Goal: Find contact information: Find contact information

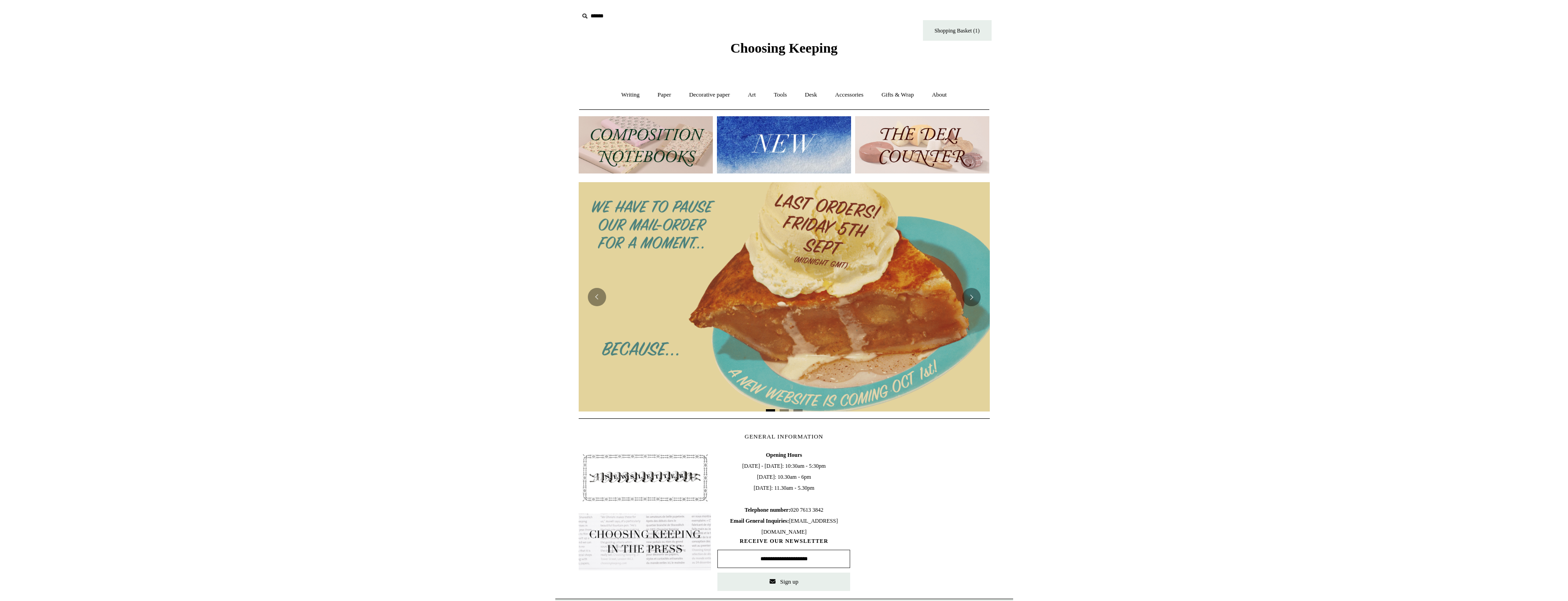
click at [776, 148] on img at bounding box center [784, 144] width 134 height 57
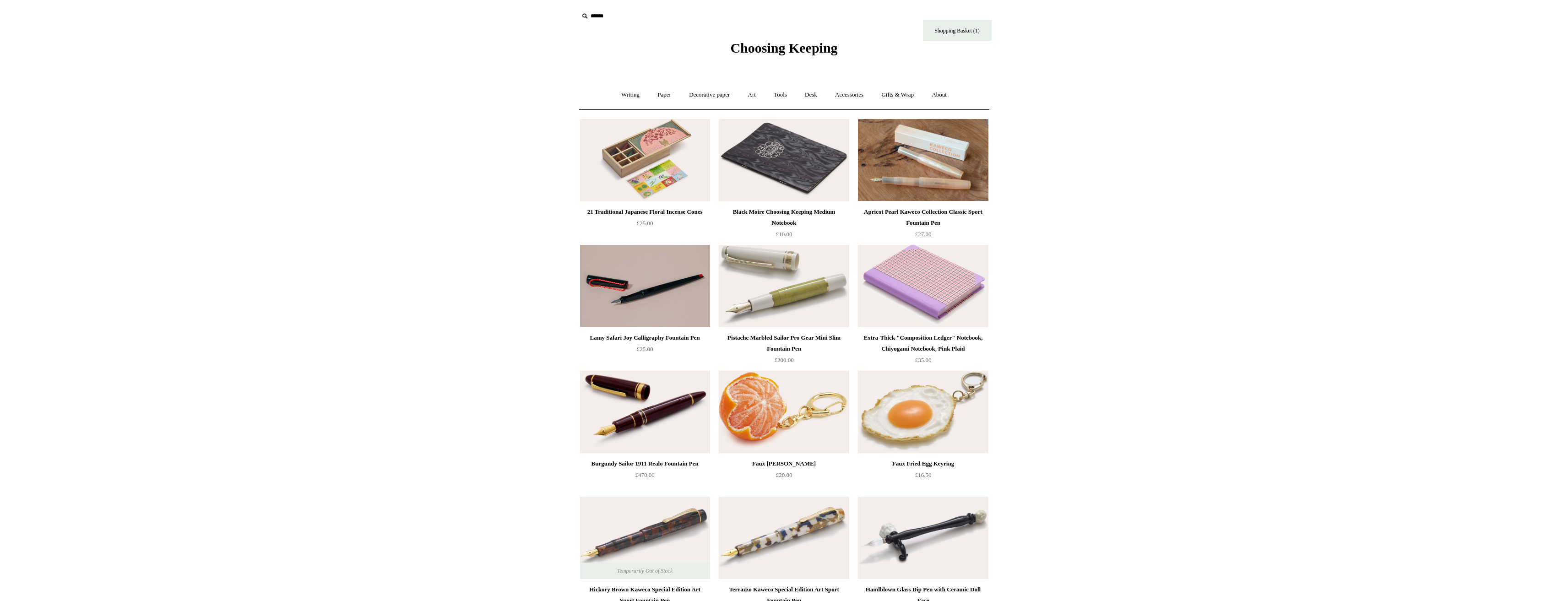
click at [594, 15] on input "text" at bounding box center [634, 16] width 112 height 17
type input "*"
type input "*******"
click at [678, 8] on input "*" at bounding box center [683, 16] width 9 height 16
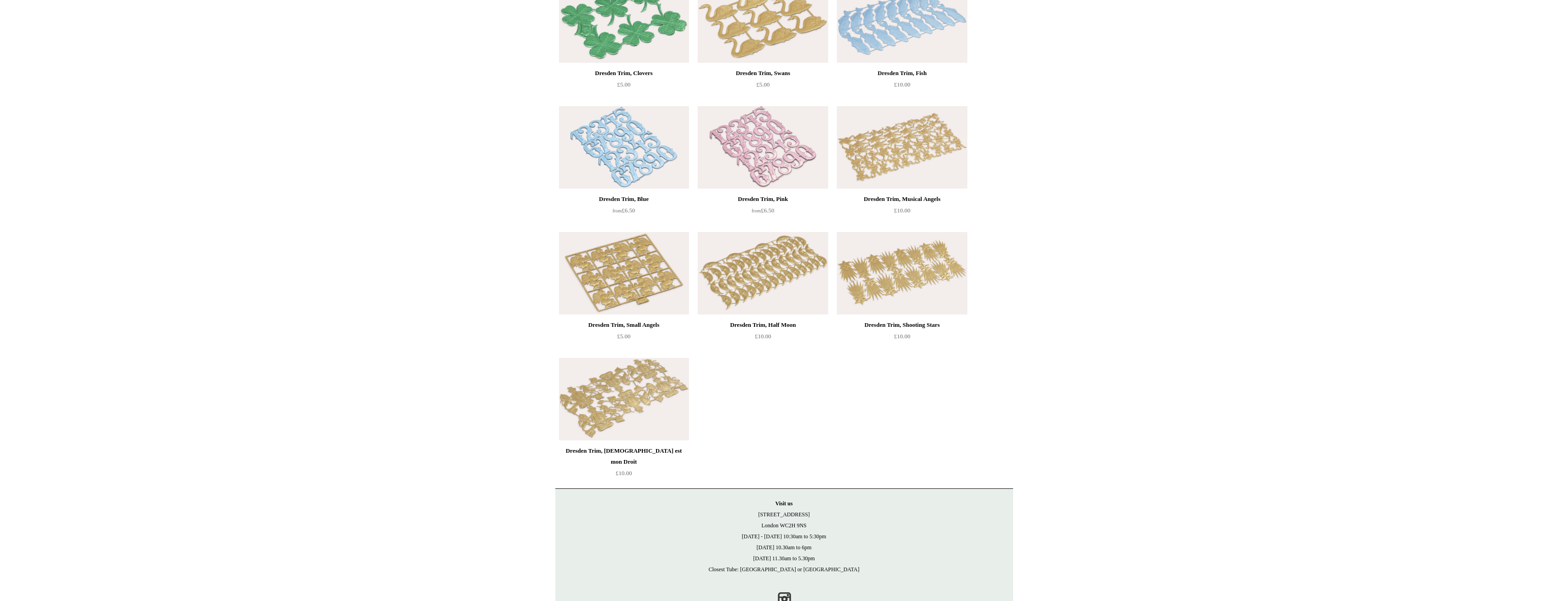
scroll to position [746, 0]
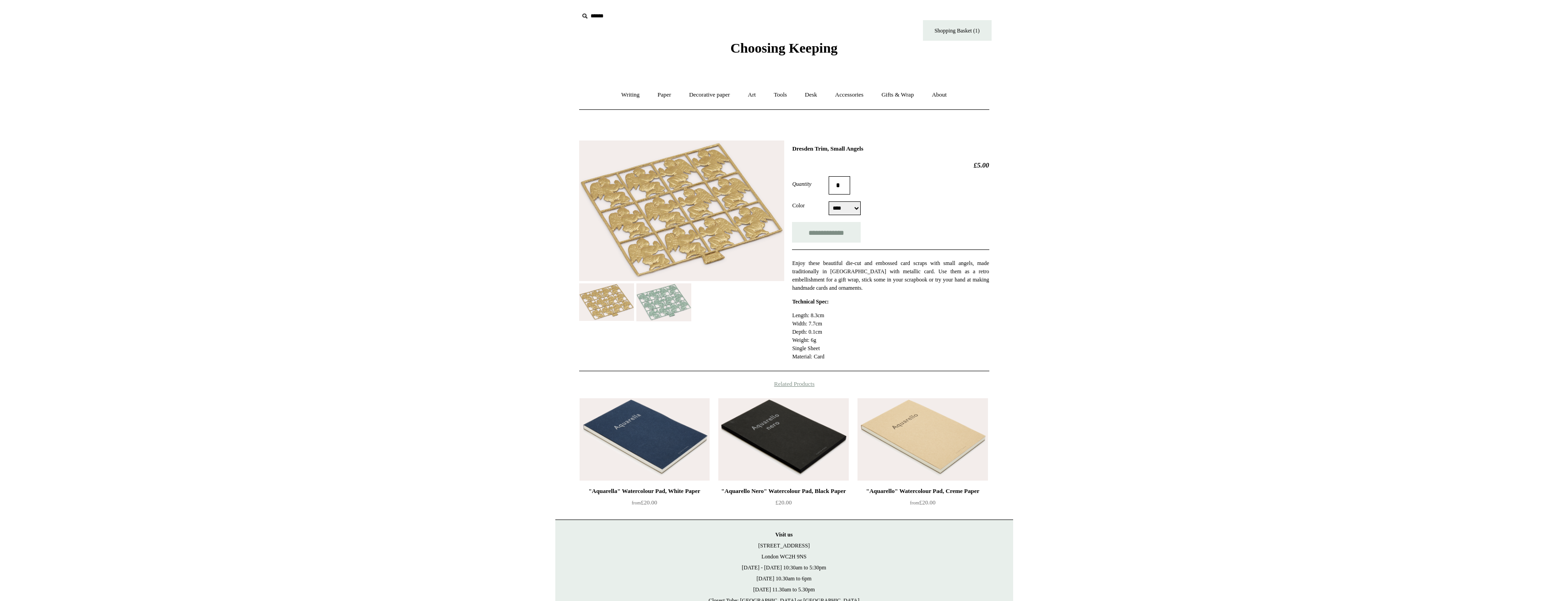
click at [641, 213] on img at bounding box center [682, 210] width 205 height 140
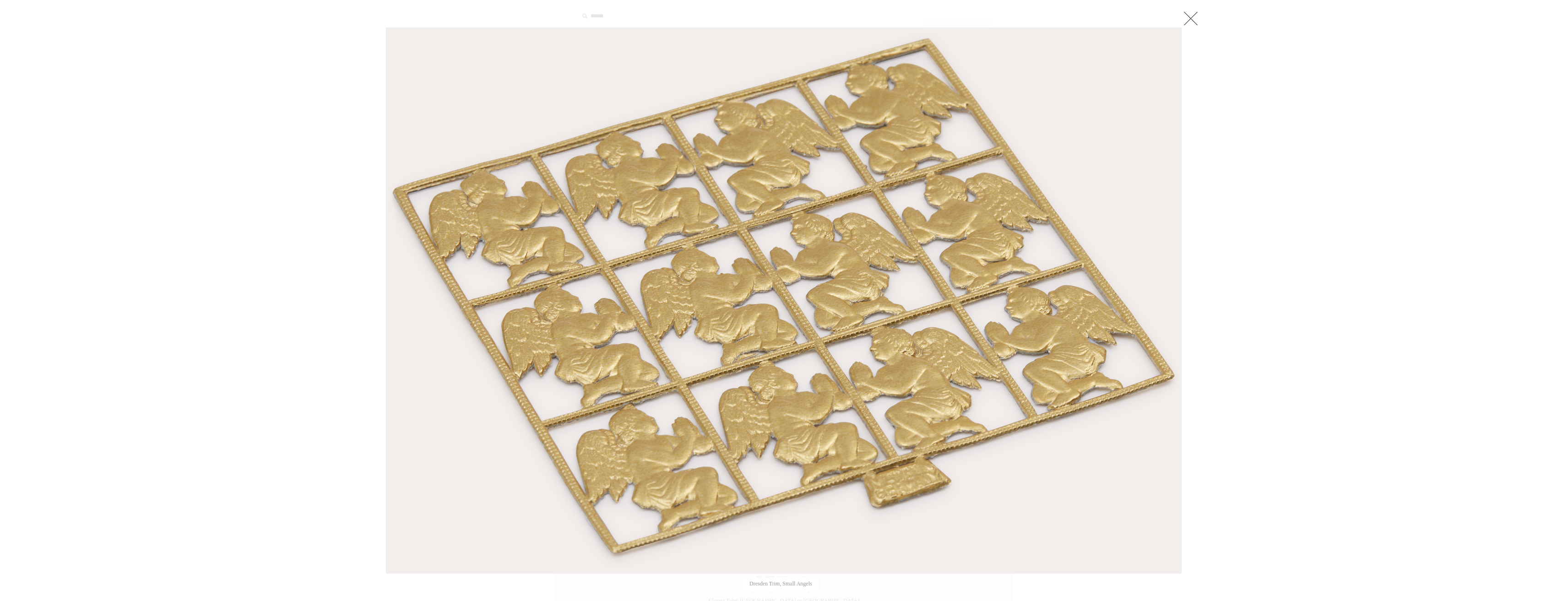
click at [666, 375] on img at bounding box center [784, 300] width 795 height 545
click at [1402, 89] on div at bounding box center [784, 331] width 1568 height 663
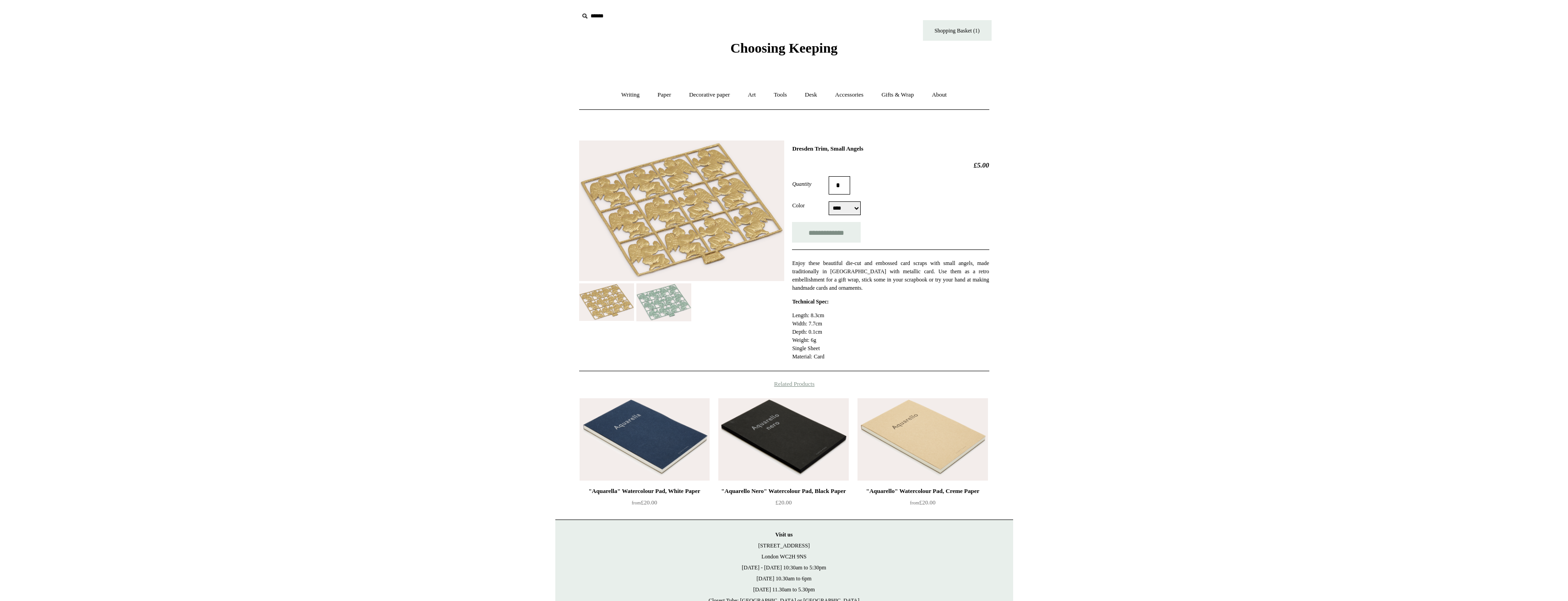
click at [674, 312] on img at bounding box center [664, 302] width 55 height 38
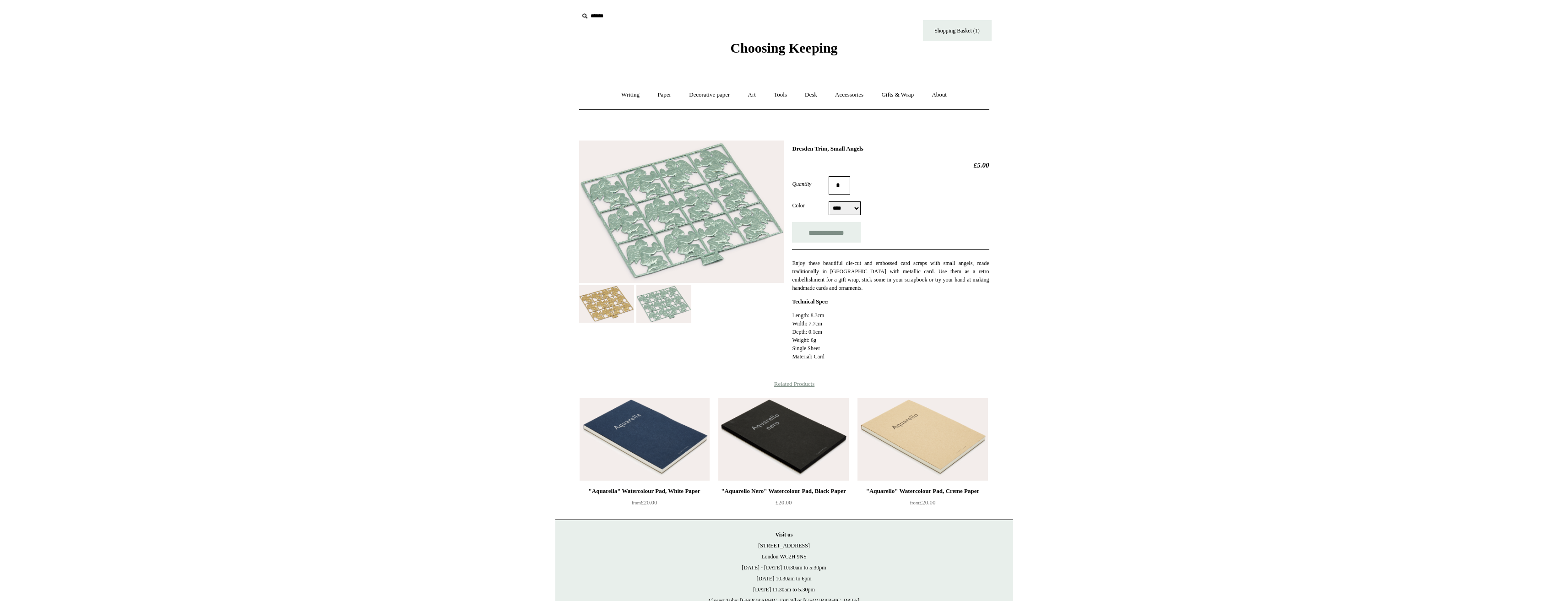
click at [616, 304] on img at bounding box center [607, 304] width 55 height 38
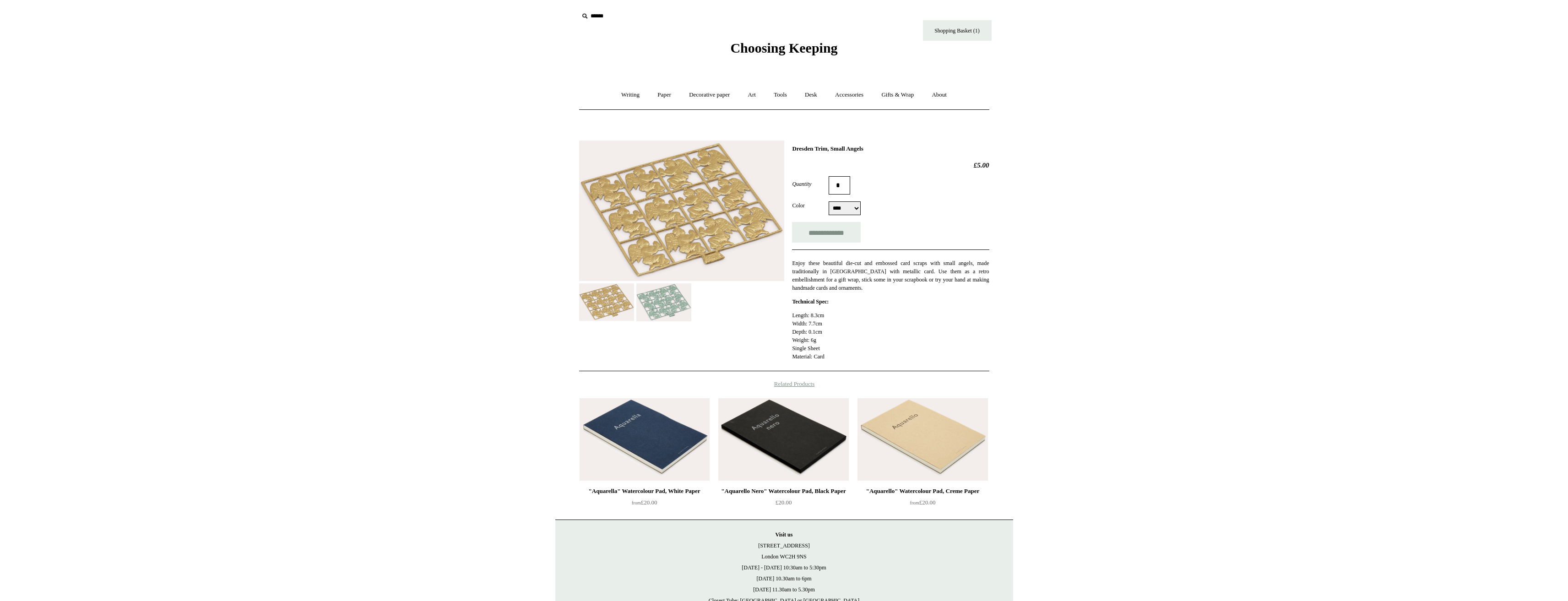
click at [664, 311] on img at bounding box center [664, 302] width 55 height 38
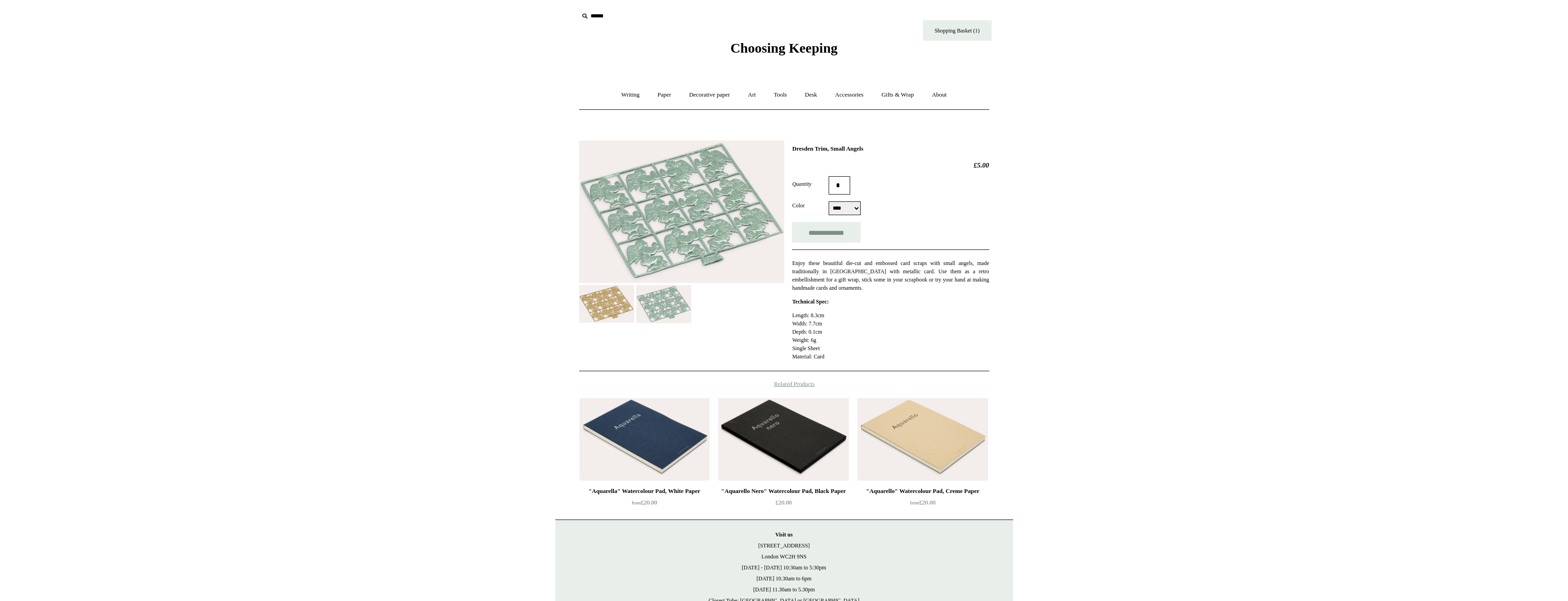
click at [666, 258] on img at bounding box center [682, 212] width 205 height 143
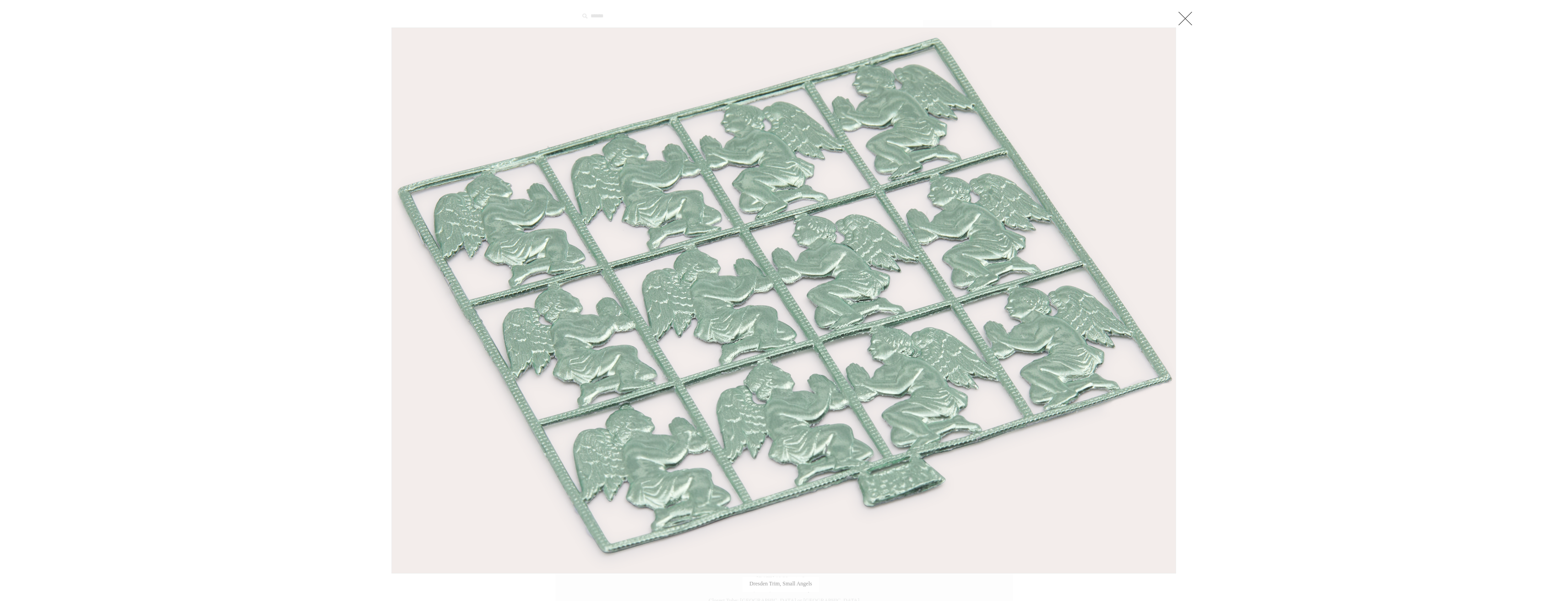
click at [356, 56] on div at bounding box center [784, 331] width 1568 height 663
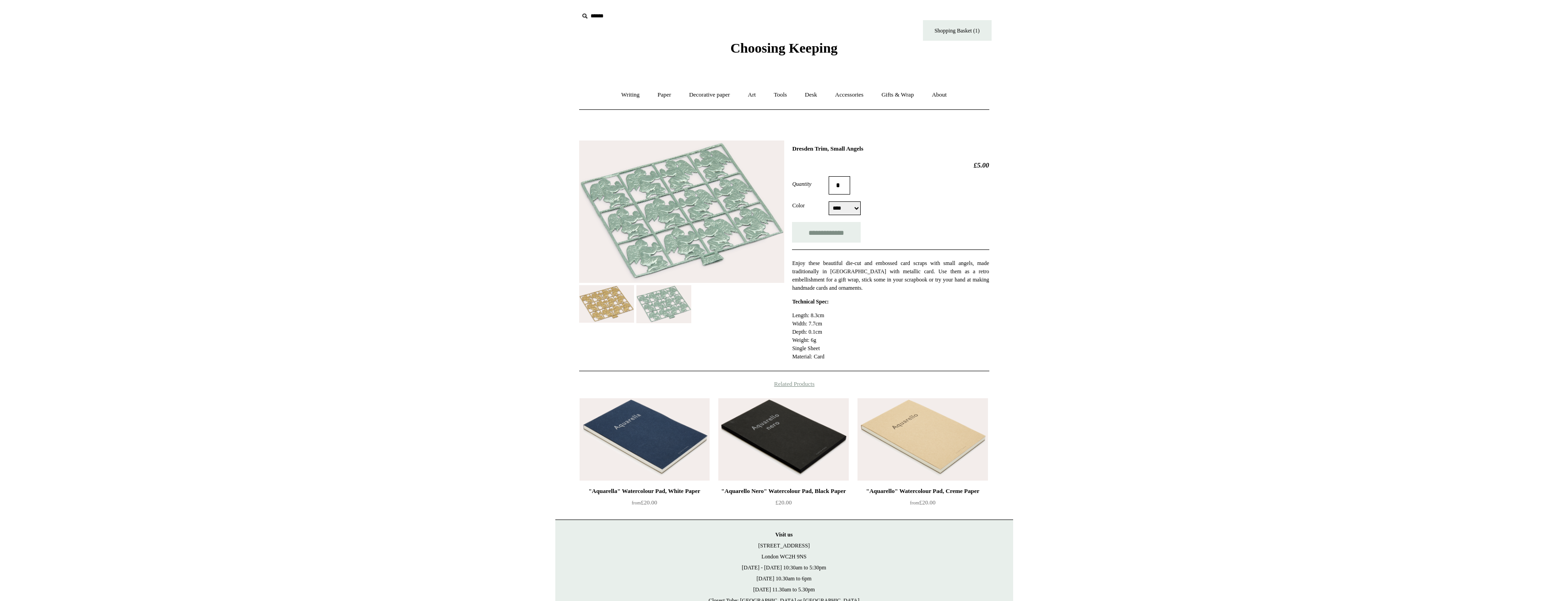
click at [594, 18] on input "text" at bounding box center [634, 16] width 112 height 17
type input "******"
click at [678, 8] on input "*" at bounding box center [683, 16] width 9 height 16
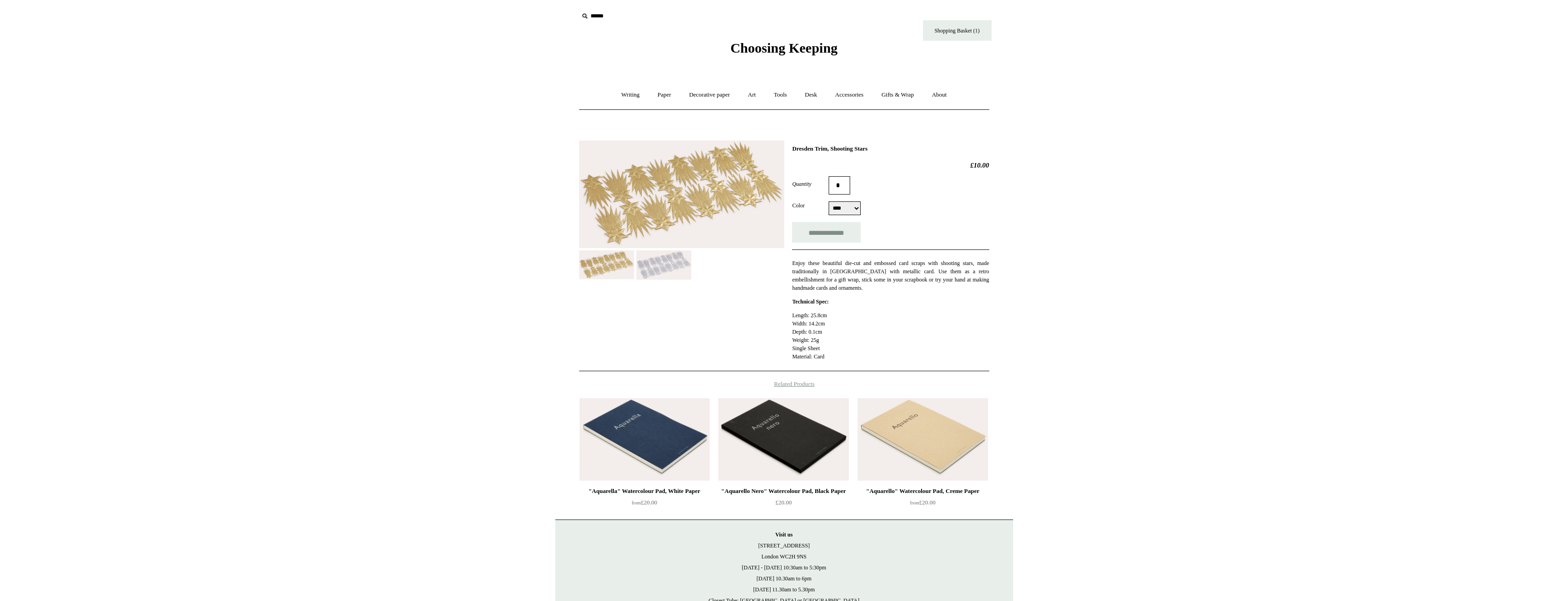
click at [689, 167] on img at bounding box center [682, 194] width 205 height 107
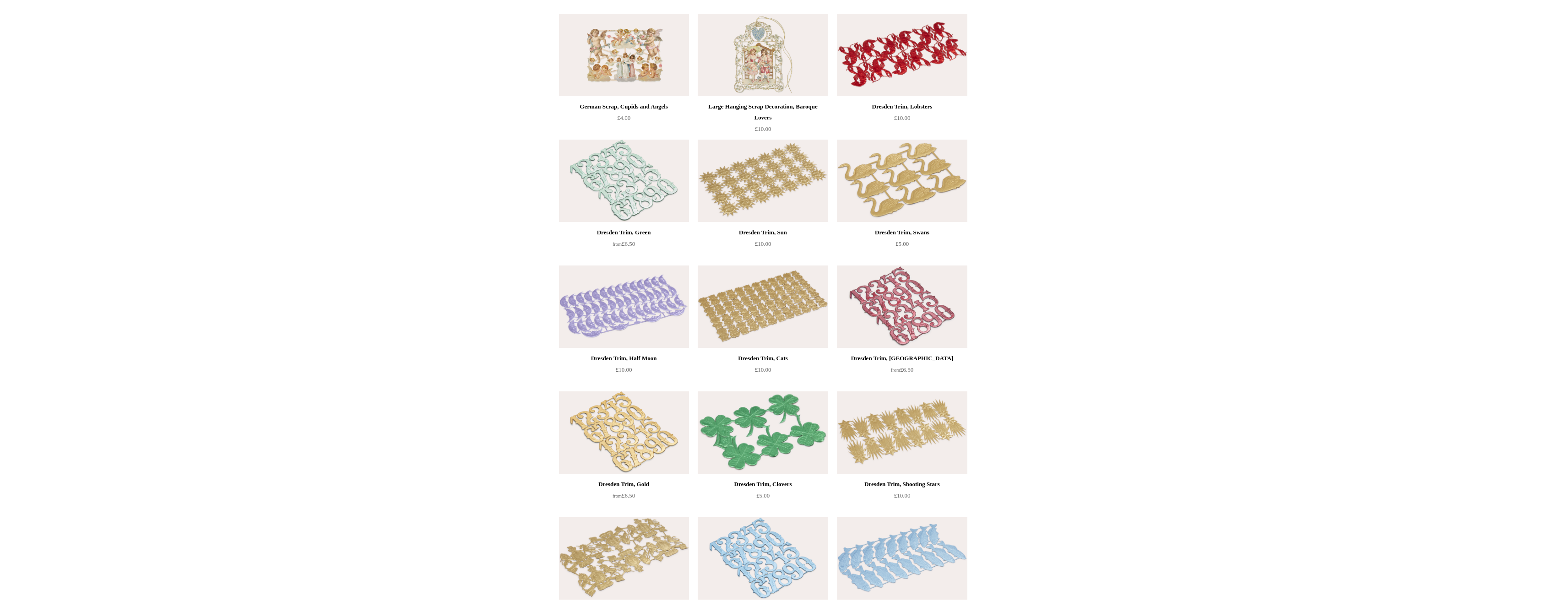
scroll to position [183, 0]
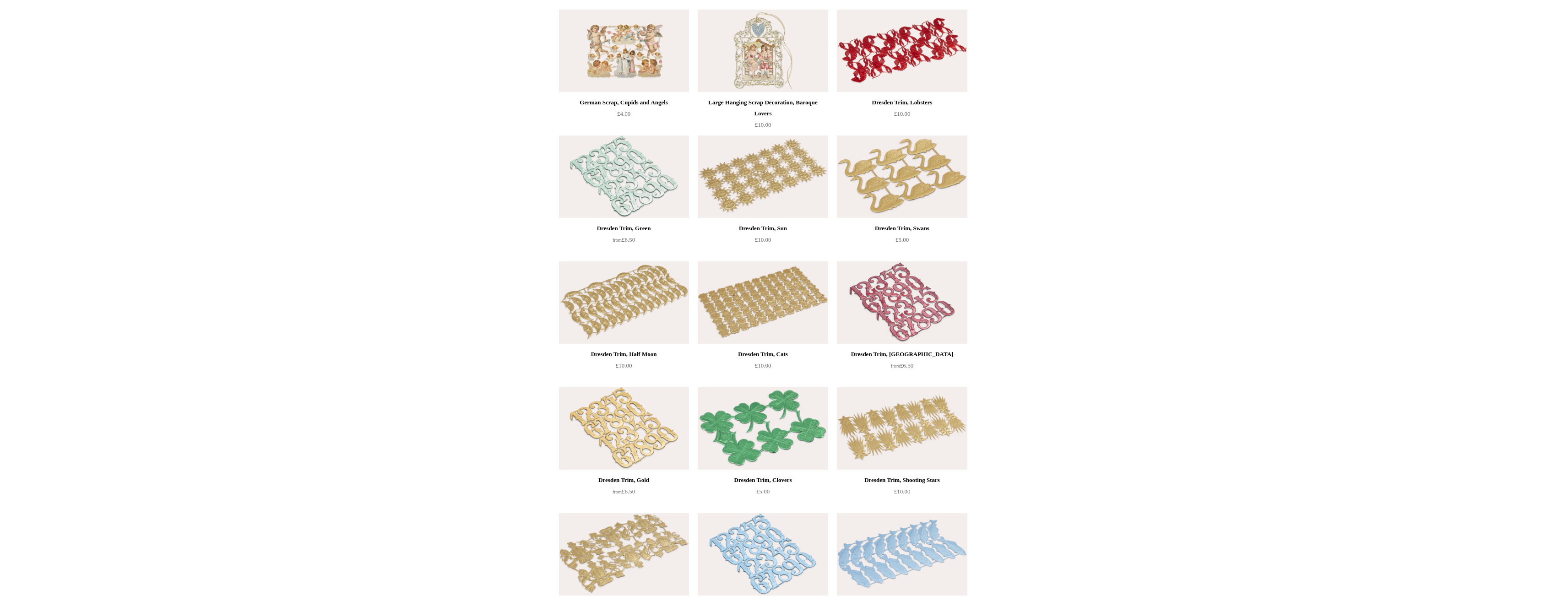
click at [757, 67] on img at bounding box center [763, 50] width 130 height 82
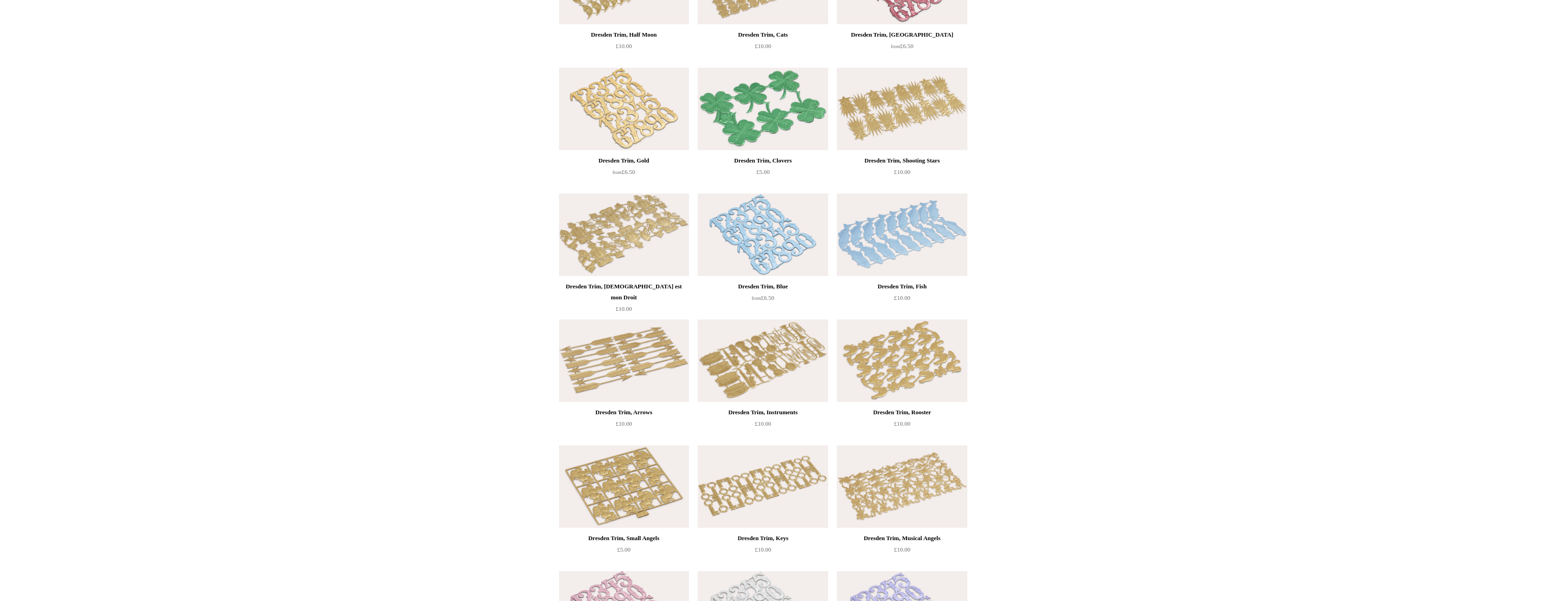
scroll to position [503, 0]
click at [731, 354] on img at bounding box center [763, 359] width 130 height 82
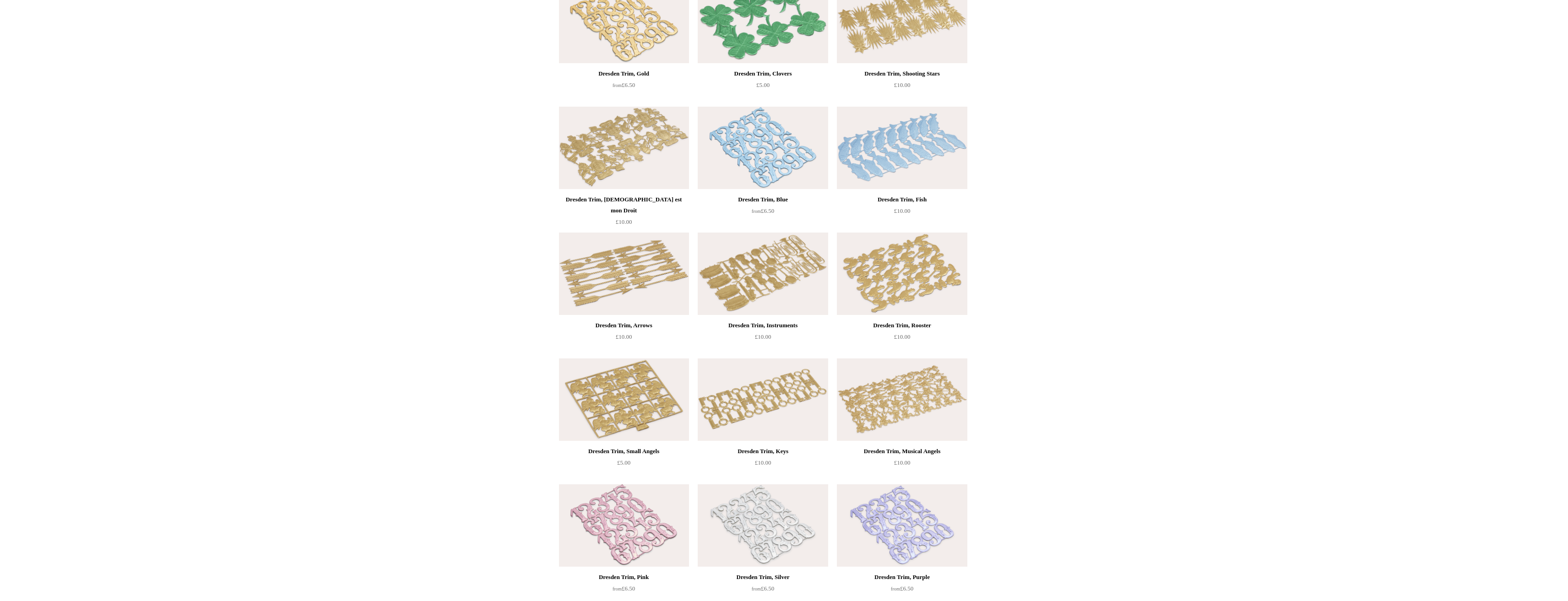
scroll to position [689, 0]
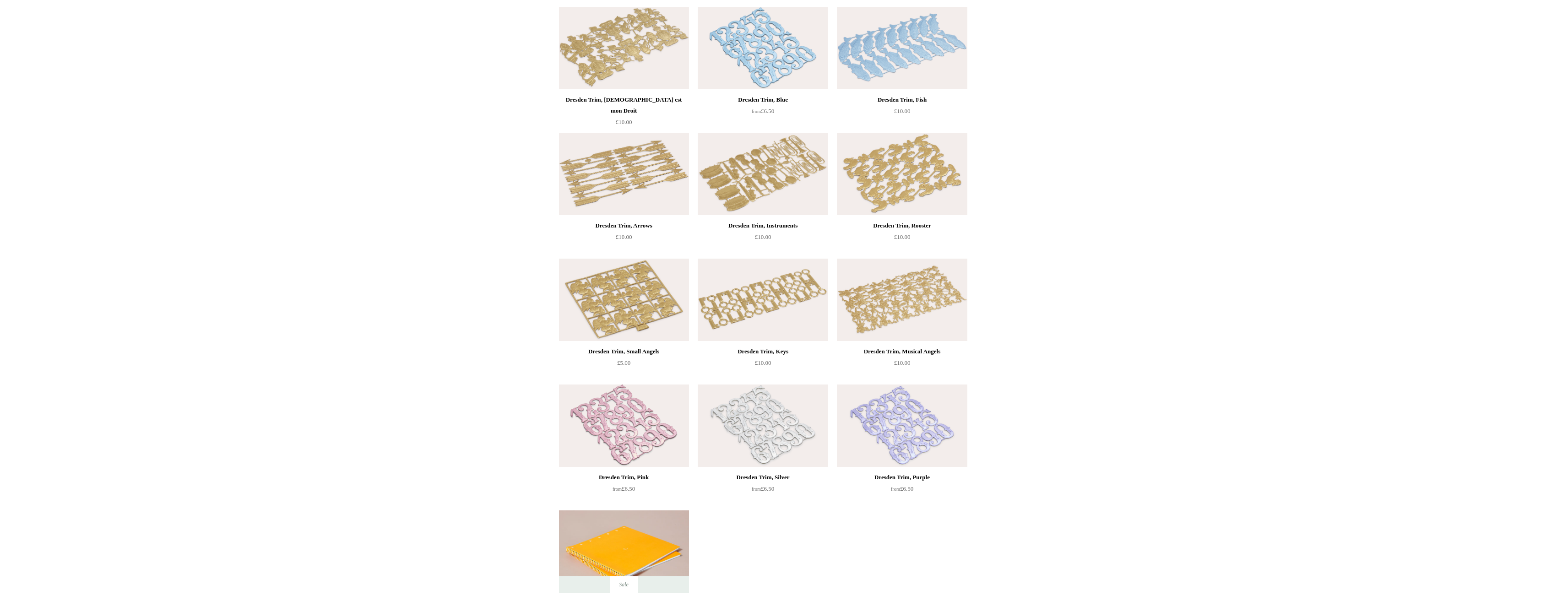
click at [886, 330] on img at bounding box center [902, 299] width 130 height 82
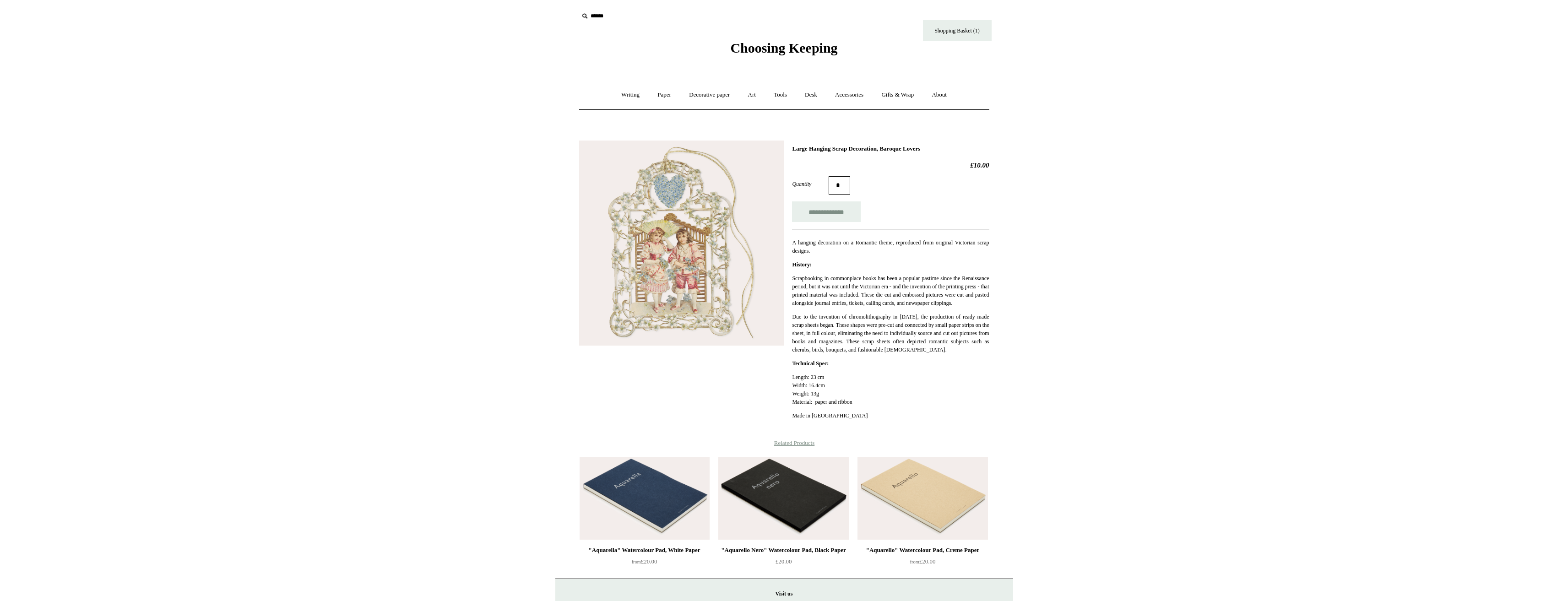
click at [660, 275] on img at bounding box center [682, 242] width 205 height 205
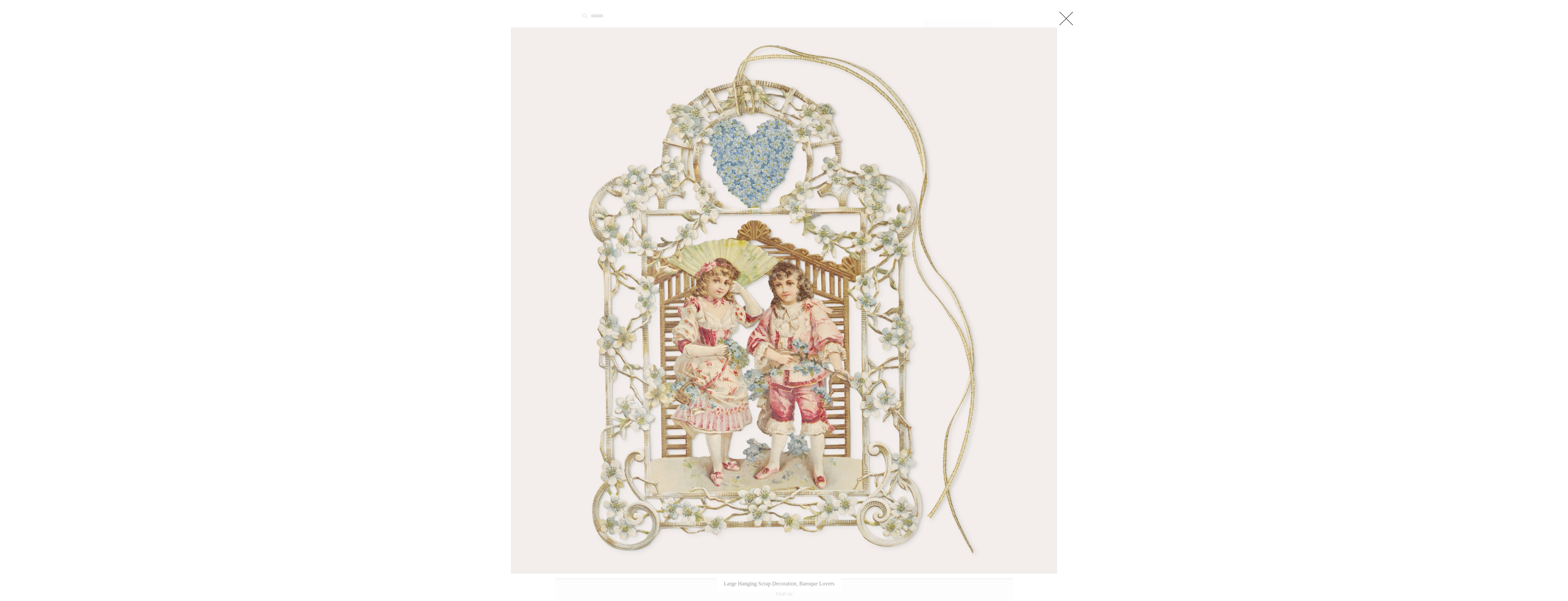
click at [660, 276] on img at bounding box center [784, 300] width 545 height 545
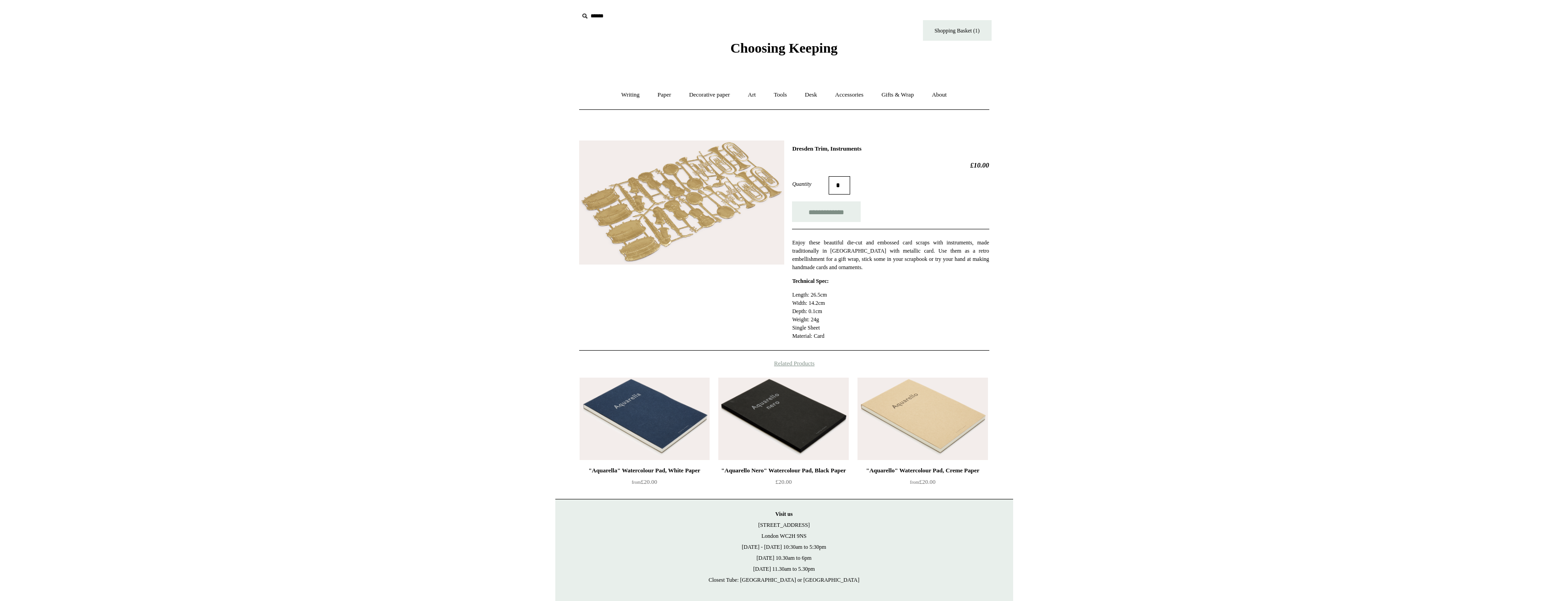
click at [685, 211] on img at bounding box center [682, 202] width 205 height 125
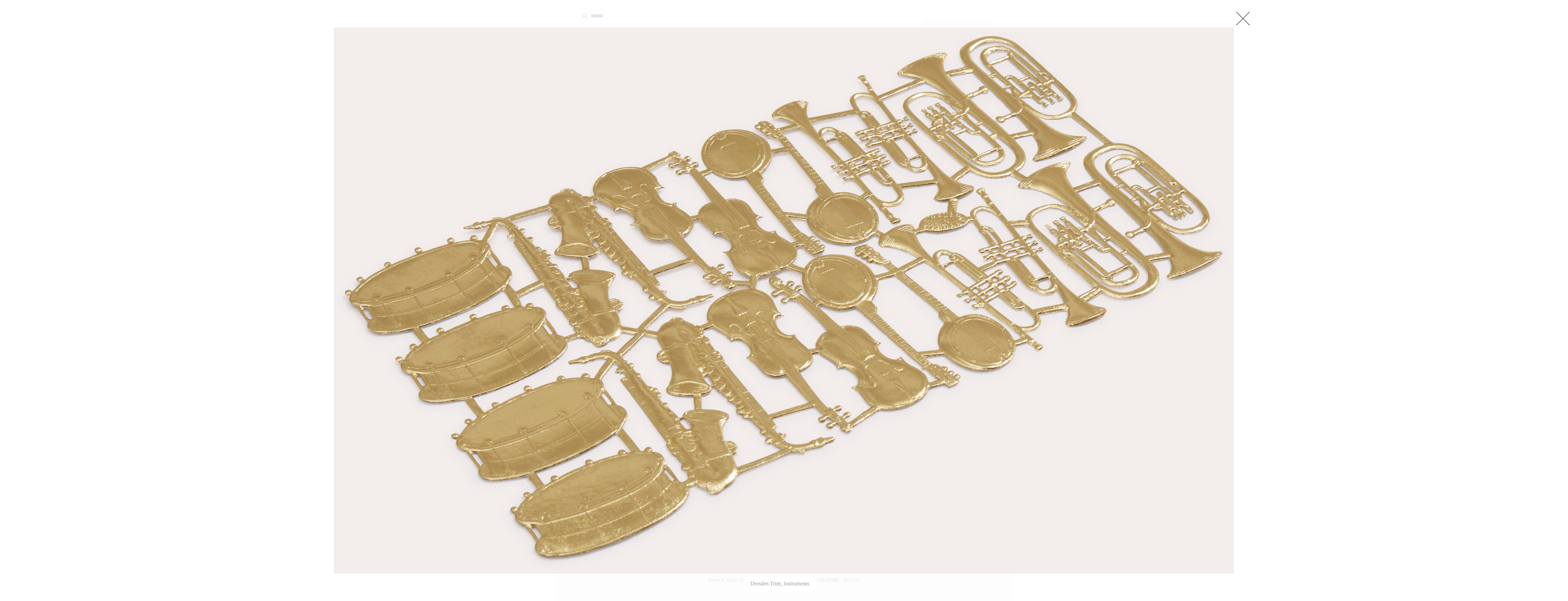
click at [247, 291] on div at bounding box center [784, 321] width 1568 height 643
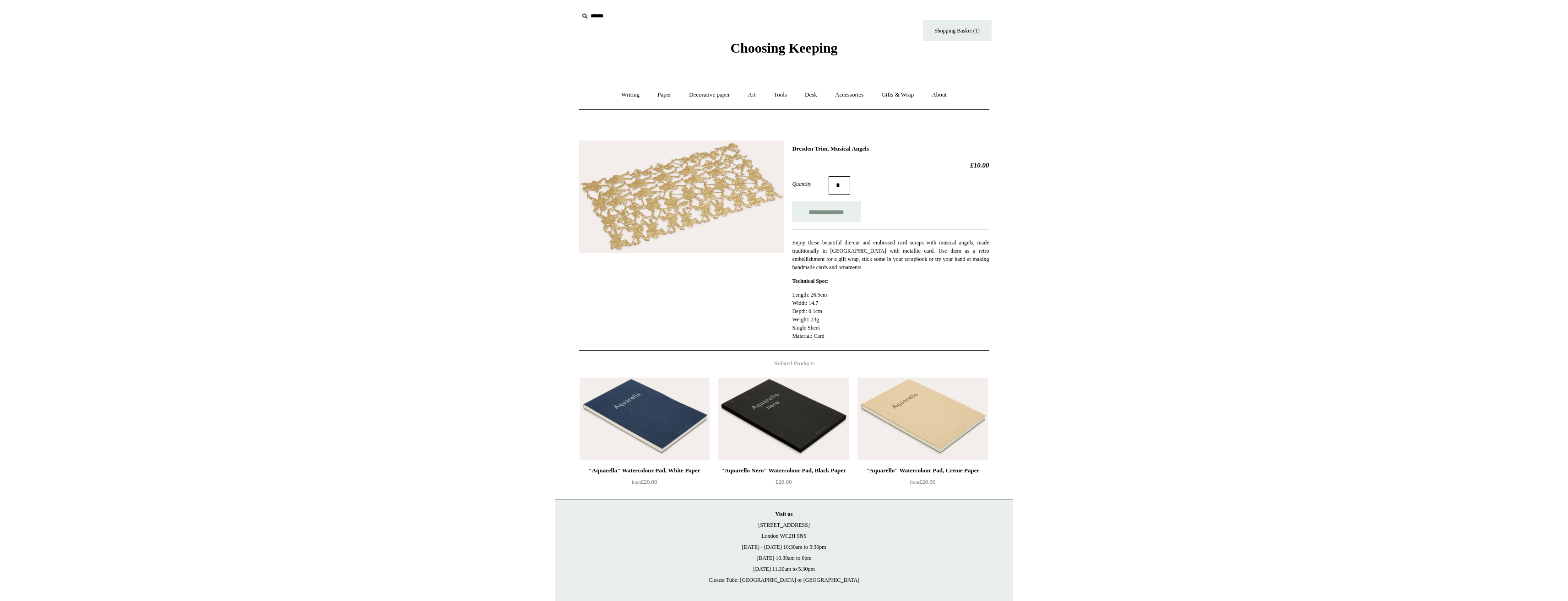
click at [691, 221] on img at bounding box center [682, 196] width 205 height 112
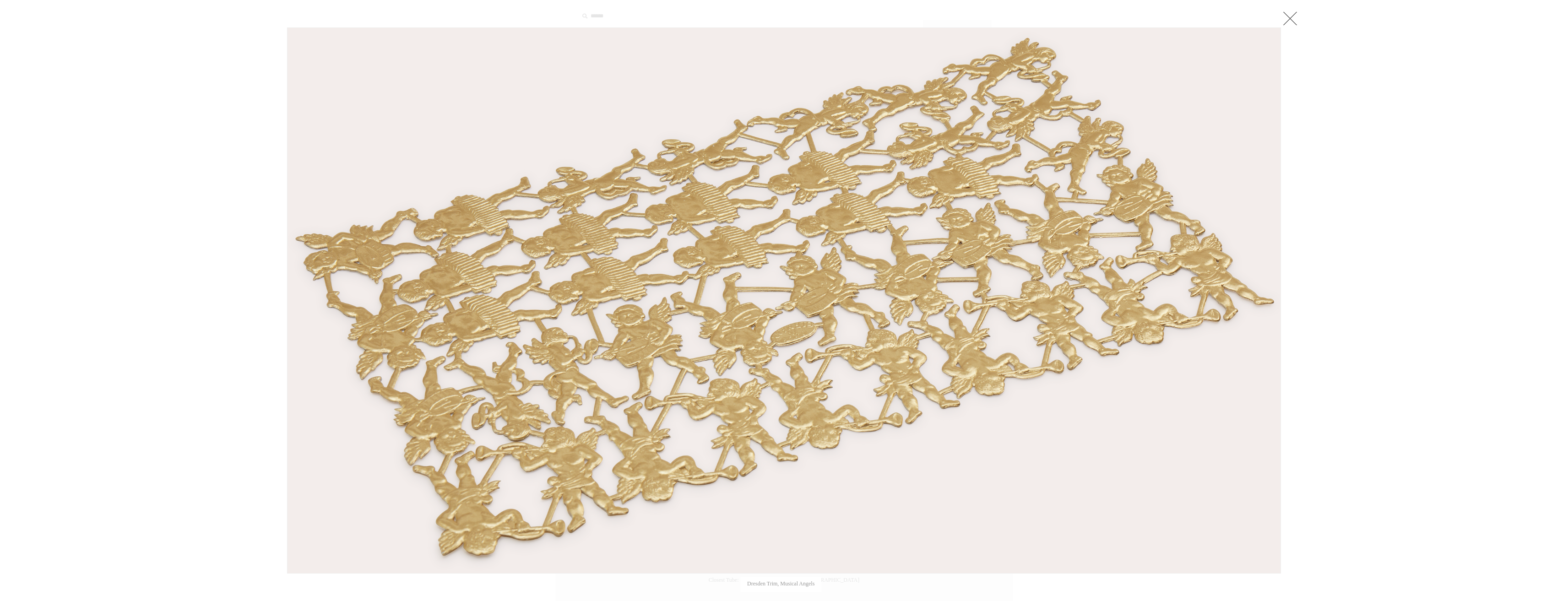
click at [1285, 24] on link at bounding box center [1290, 18] width 18 height 18
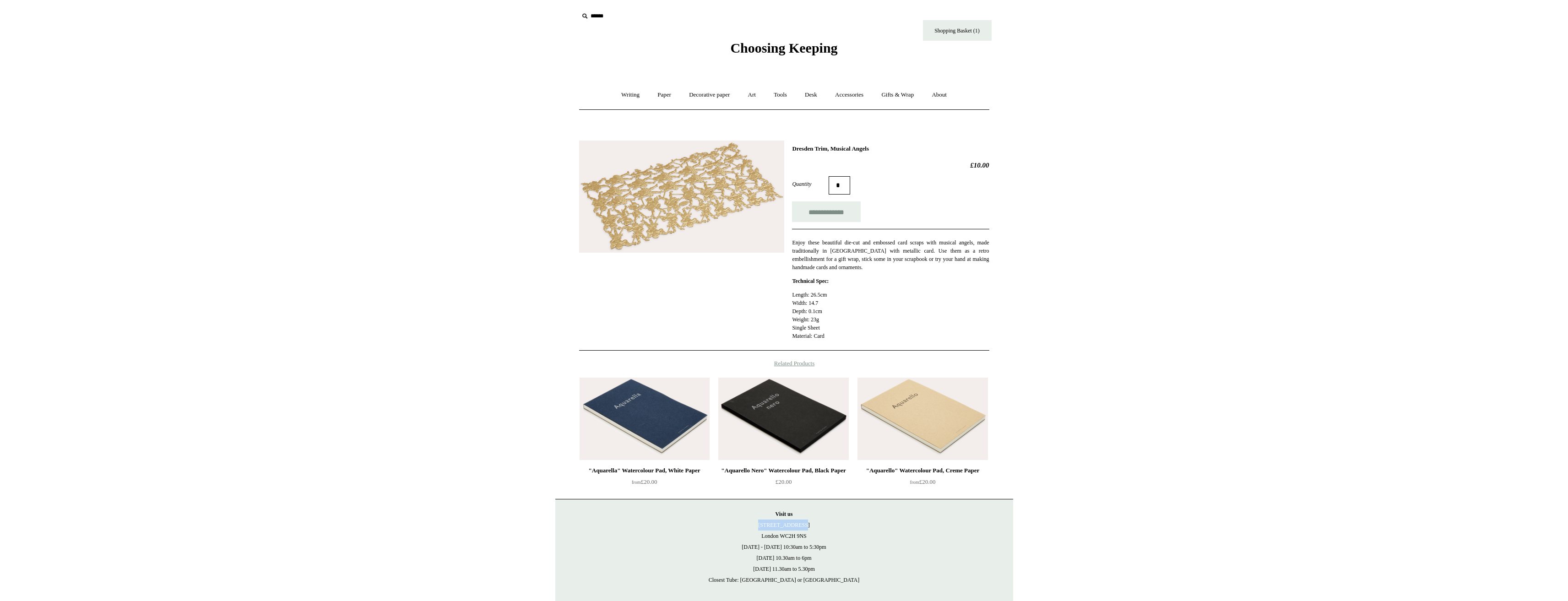
drag, startPoint x: 806, startPoint y: 526, endPoint x: 763, endPoint y: 525, distance: 43.0
click at [763, 525] on p "Visit [GEOGRAPHIC_DATA][STREET_ADDRESS] [DATE] - [DATE] 10:30am to 5:30pm [DATE…" at bounding box center [784, 547] width 440 height 77
drag, startPoint x: 817, startPoint y: 535, endPoint x: 764, endPoint y: 527, distance: 53.6
click at [764, 527] on p "Visit [GEOGRAPHIC_DATA][STREET_ADDRESS] [DATE] - [DATE] 10:30am to 5:30pm [DATE…" at bounding box center [784, 547] width 440 height 77
copy p "[STREET_ADDRESS]"
